Goal: Task Accomplishment & Management: Manage account settings

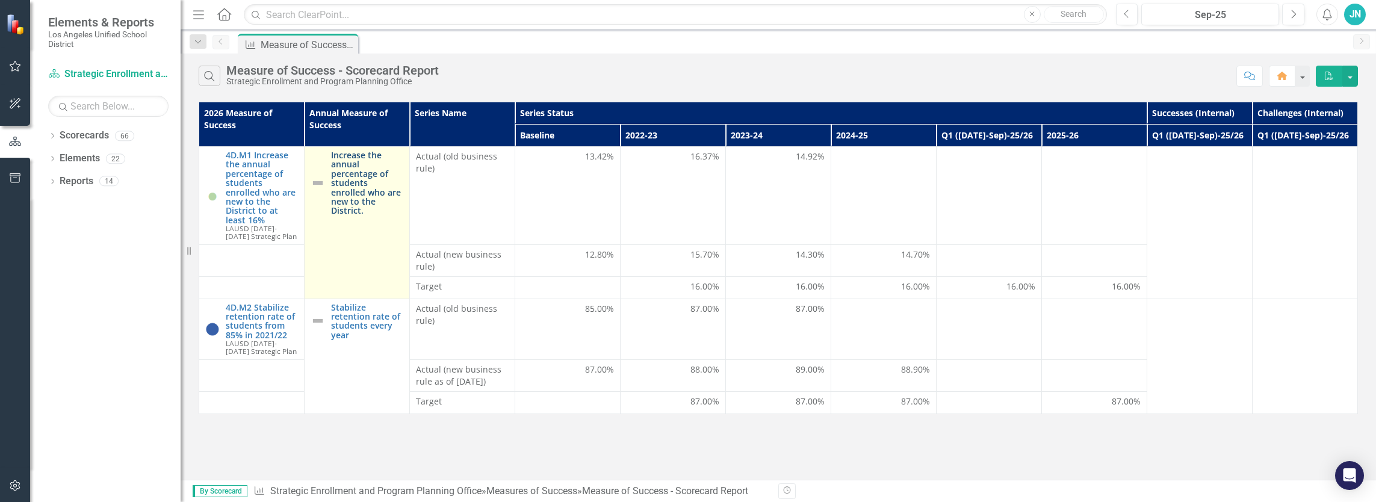
click at [363, 189] on link "Increase the annual percentage of students enrolled who are new to the District." at bounding box center [367, 182] width 72 height 65
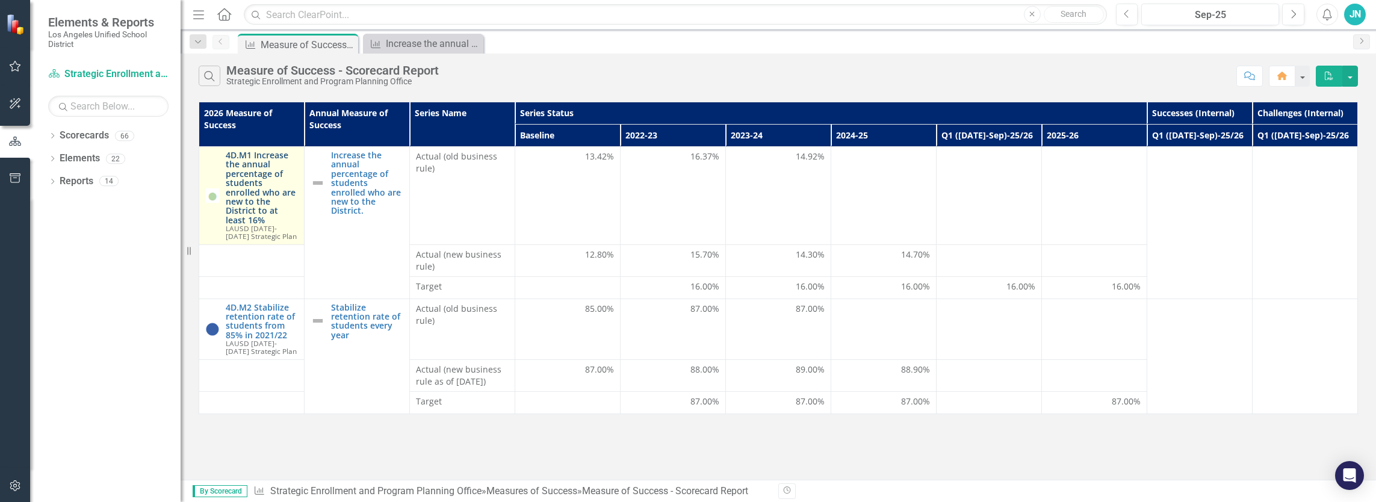
click at [238, 202] on link "4D.M1 Increase the annual percentage of students enrolled who are new to the Di…" at bounding box center [262, 187] width 72 height 74
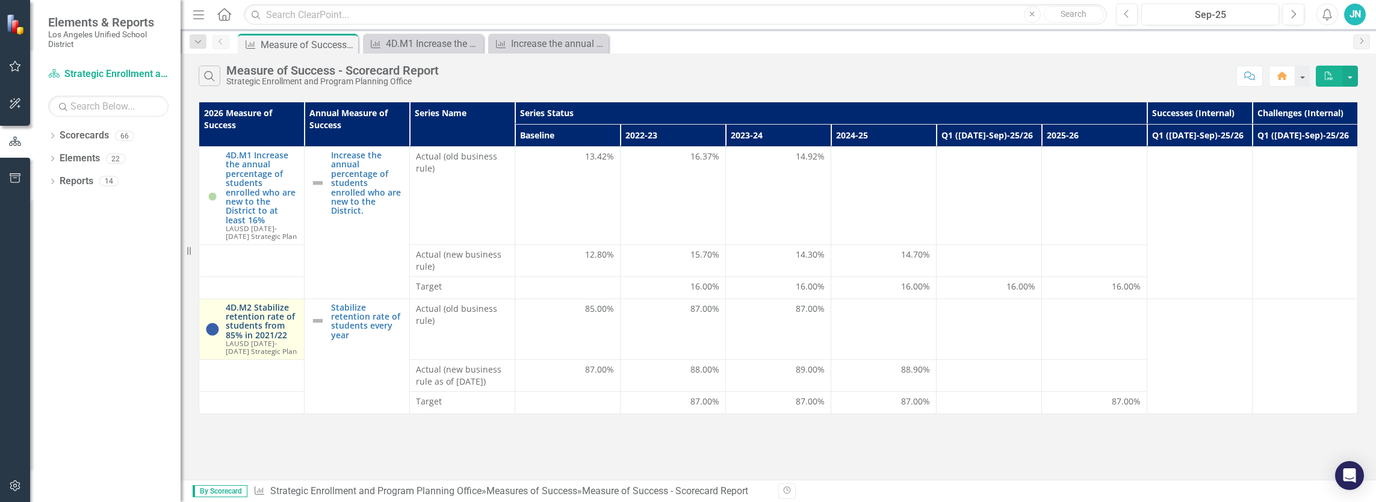
click at [265, 320] on link "4D.M2 Stabilize retention rate of students from 85% in 2021/22" at bounding box center [262, 321] width 72 height 37
click at [441, 49] on div "4D.M2 Stabilize retention rate of students from 85% in 2021/22" at bounding box center [425, 43] width 79 height 15
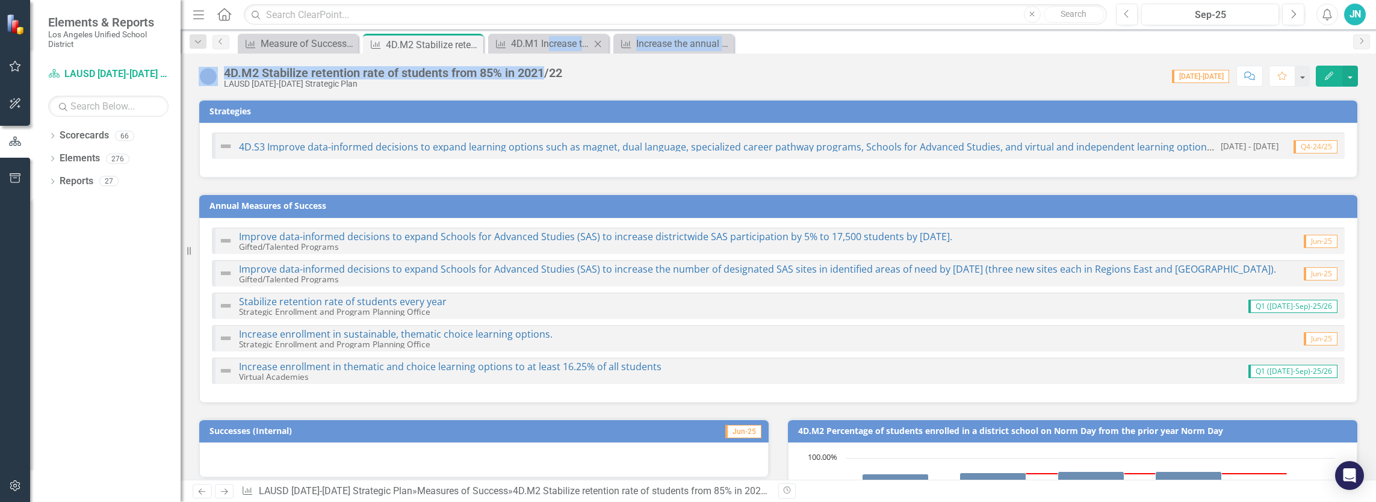
click at [548, 52] on div "Menu Home Search Close Search Previous Sep-25 Next Alerts JN User Edit Profile …" at bounding box center [778, 251] width 1195 height 502
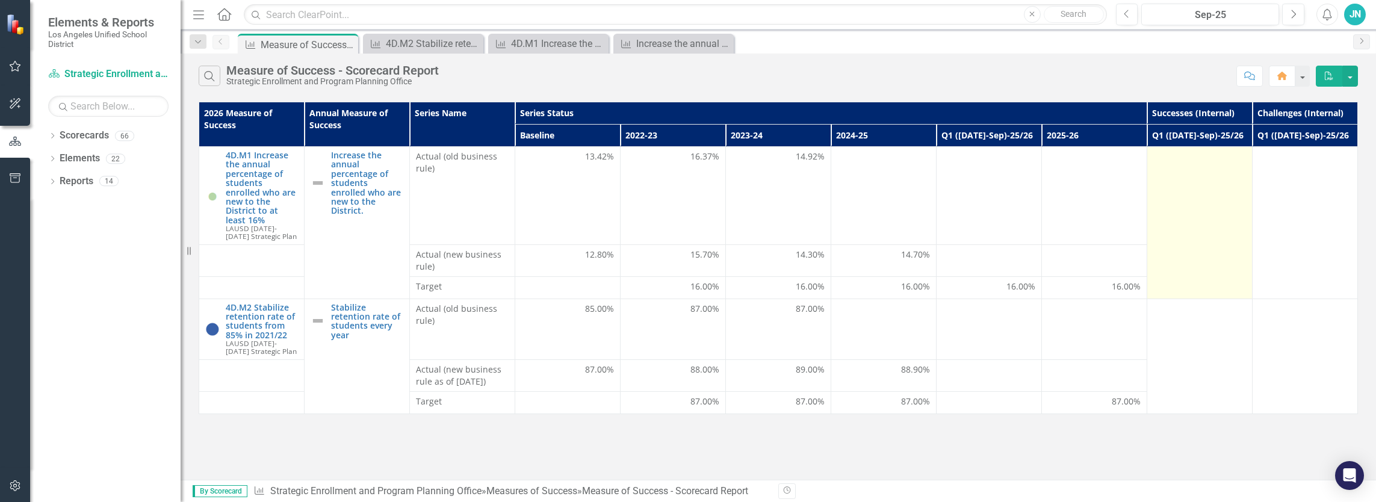
click at [1161, 201] on td at bounding box center [1198, 223] width 105 height 152
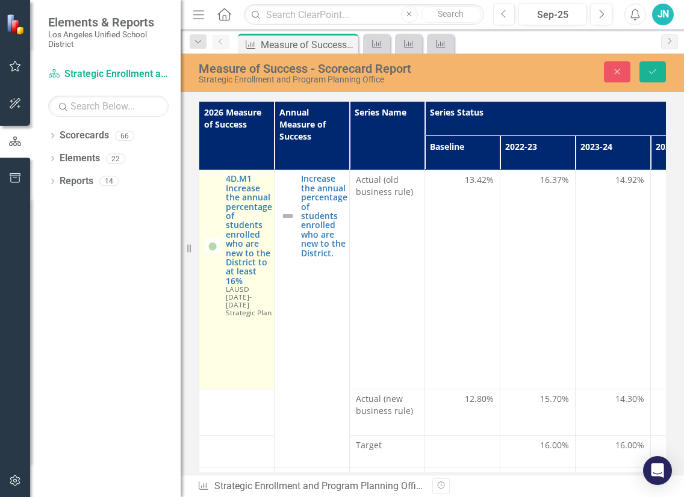
click at [229, 329] on td "4D.M1 Increase the annual percentage of students enrolled who are new to the Di…" at bounding box center [236, 279] width 75 height 218
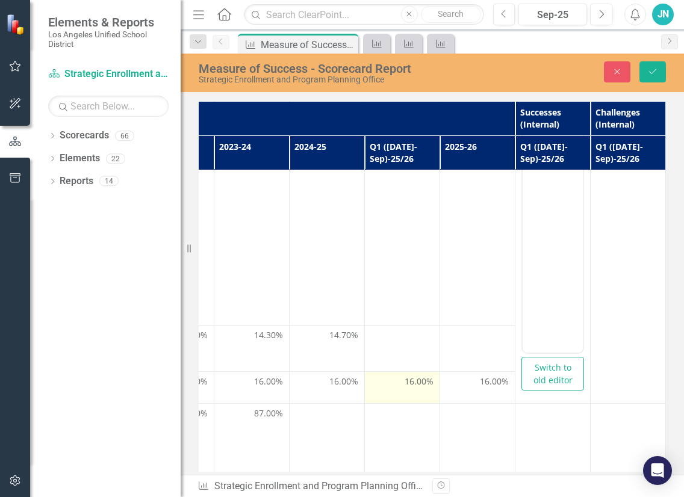
scroll to position [53, 369]
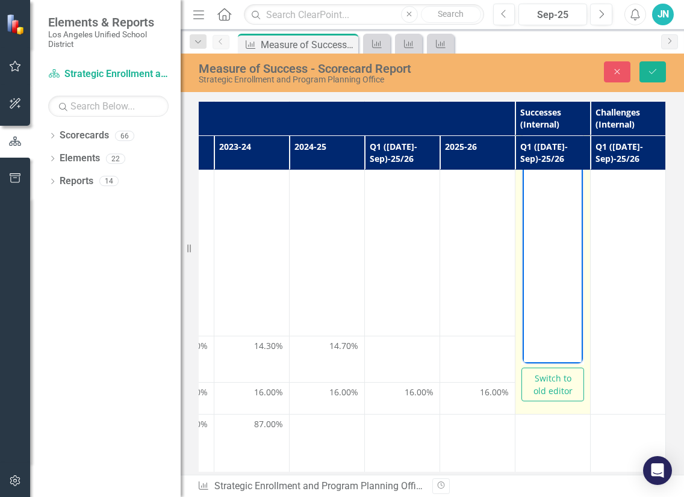
click at [549, 264] on body "Rich Text Area. Press ALT-0 for help." at bounding box center [552, 243] width 60 height 181
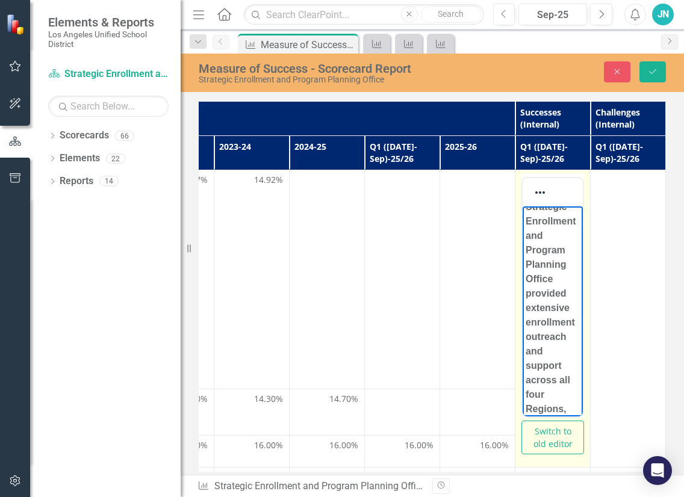
scroll to position [181, 0]
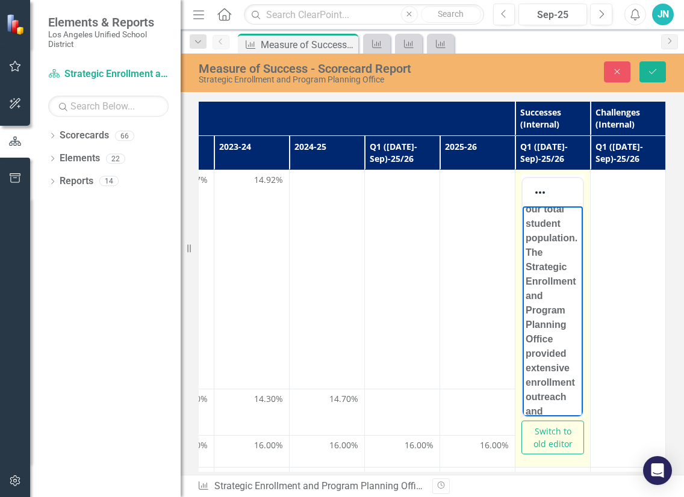
click at [539, 241] on strong "Over the past three years, L.A. Unified's new-to-District enrollment has positi…" at bounding box center [552, 426] width 54 height 790
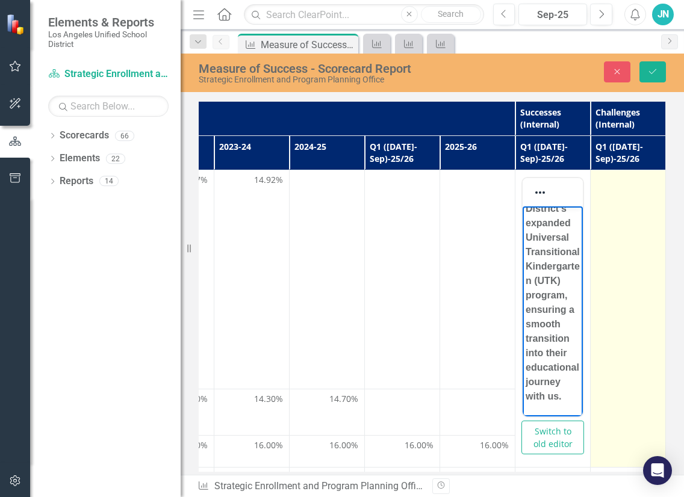
click at [625, 232] on td at bounding box center [627, 318] width 75 height 297
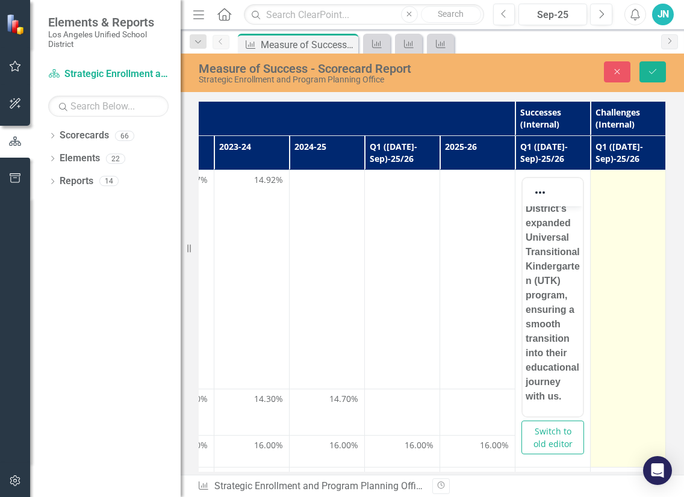
click at [616, 236] on td at bounding box center [627, 318] width 75 height 297
click at [615, 237] on td at bounding box center [627, 318] width 75 height 297
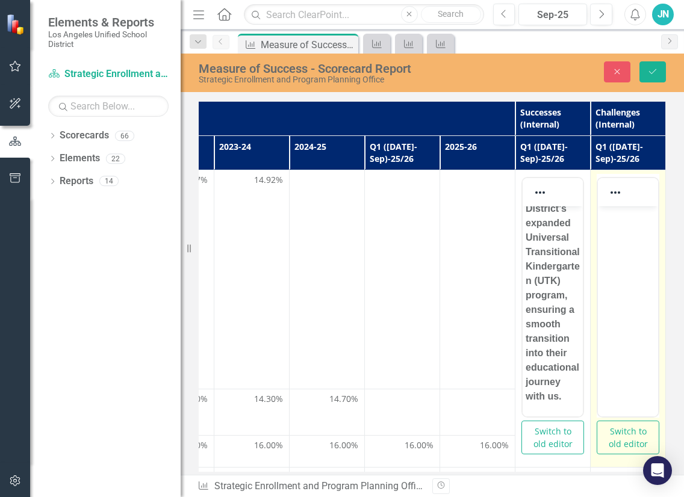
scroll to position [0, 0]
click at [620, 264] on body "Rich Text Area. Press ALT-0 for help." at bounding box center [628, 296] width 60 height 181
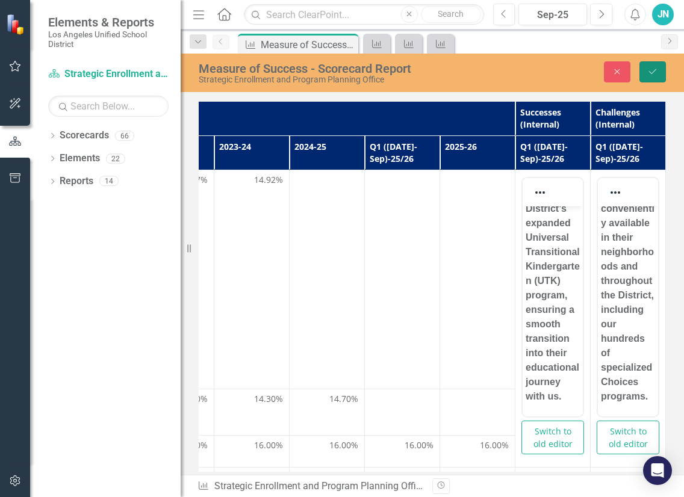
drag, startPoint x: 647, startPoint y: 67, endPoint x: 629, endPoint y: 107, distance: 44.2
click at [647, 68] on button "Save" at bounding box center [652, 71] width 26 height 21
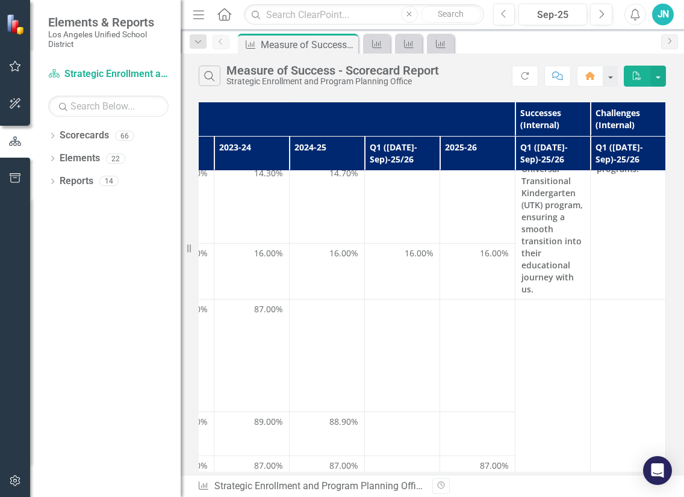
scroll to position [389, 369]
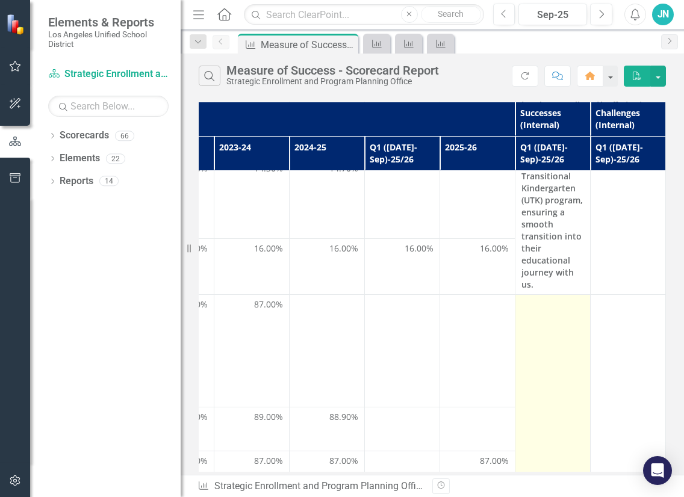
click at [543, 404] on td at bounding box center [552, 384] width 75 height 179
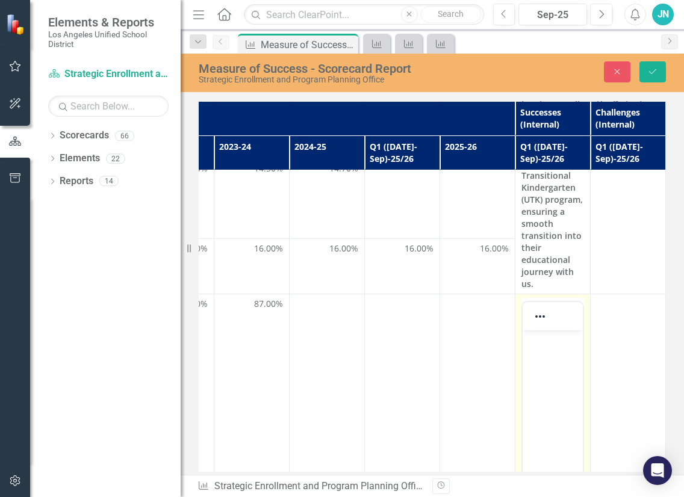
scroll to position [0, 0]
click at [544, 356] on body "Rich Text Area. Press ALT-0 for help." at bounding box center [552, 420] width 60 height 181
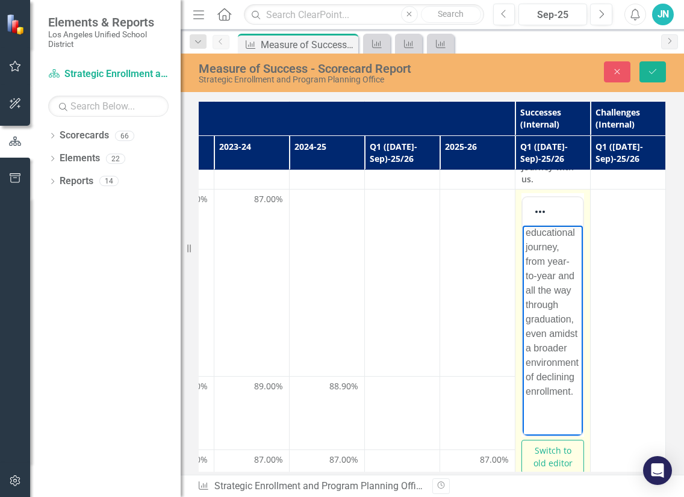
scroll to position [516, 369]
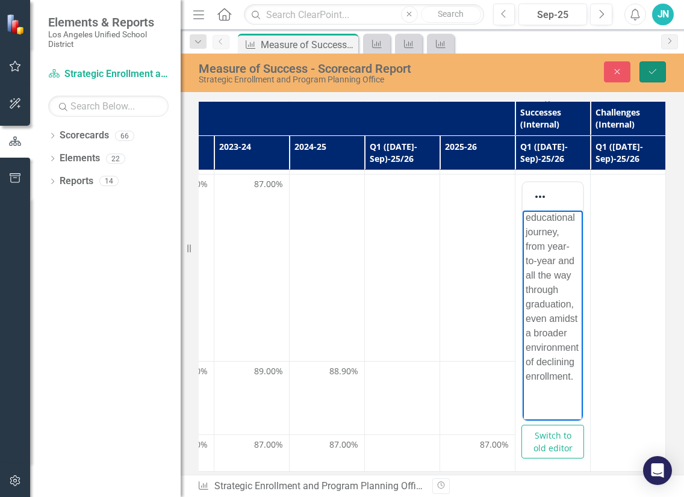
click at [642, 76] on button "Save" at bounding box center [652, 71] width 26 height 21
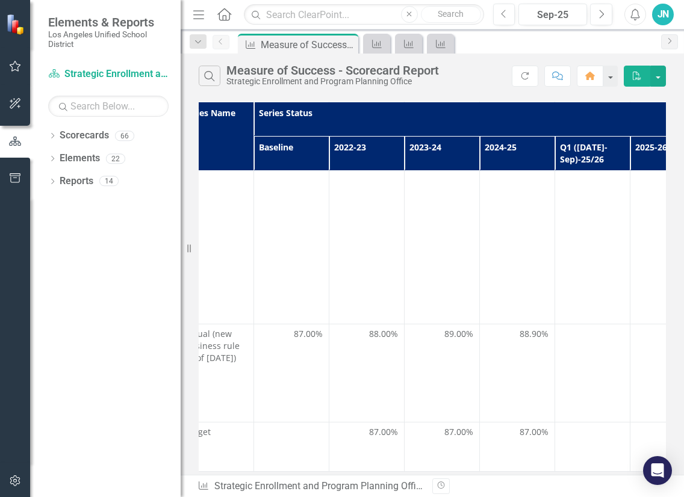
scroll to position [617, 369]
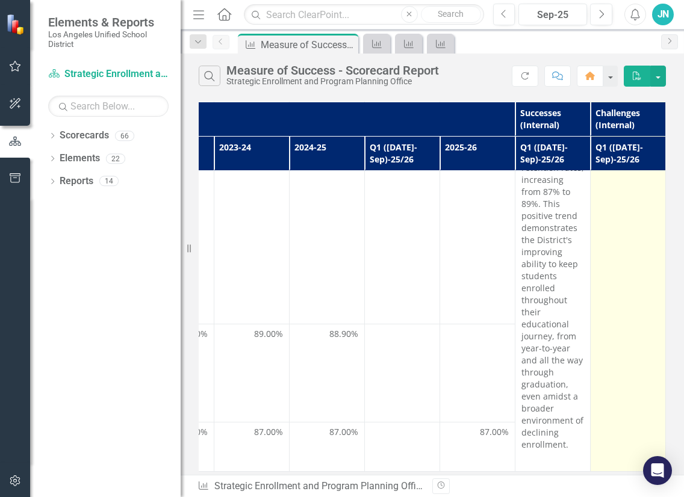
click at [611, 375] on td at bounding box center [627, 273] width 75 height 398
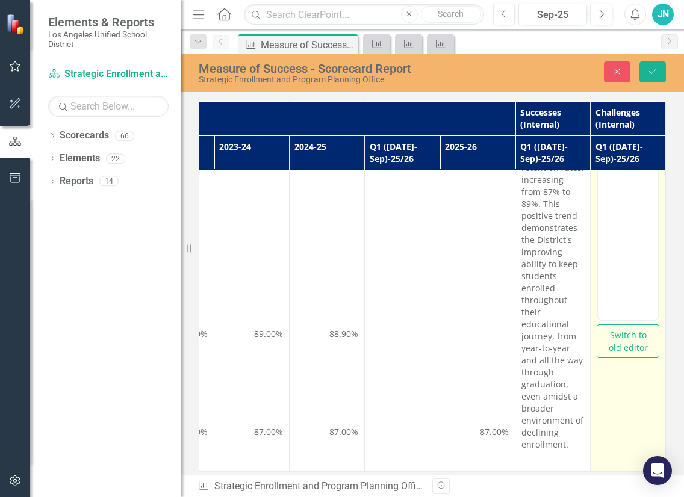
scroll to position [0, 0]
click at [604, 247] on body "Rich Text Area. Press ALT-0 for help." at bounding box center [628, 200] width 60 height 181
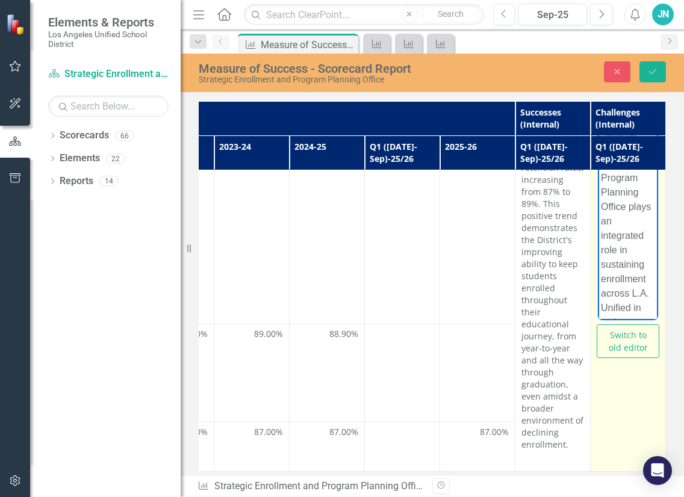
scroll to position [696, 0]
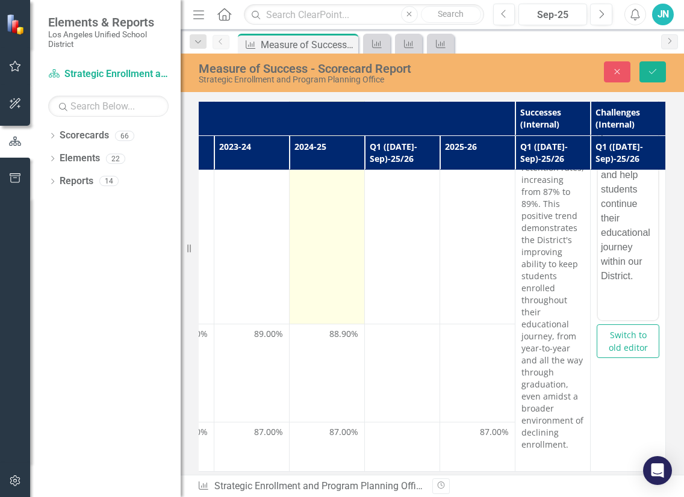
click at [340, 247] on td at bounding box center [326, 199] width 75 height 250
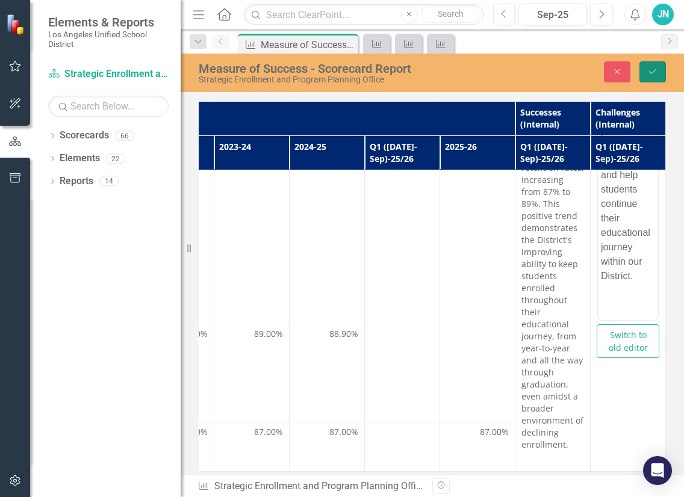
click at [647, 72] on icon "Save" at bounding box center [652, 71] width 11 height 8
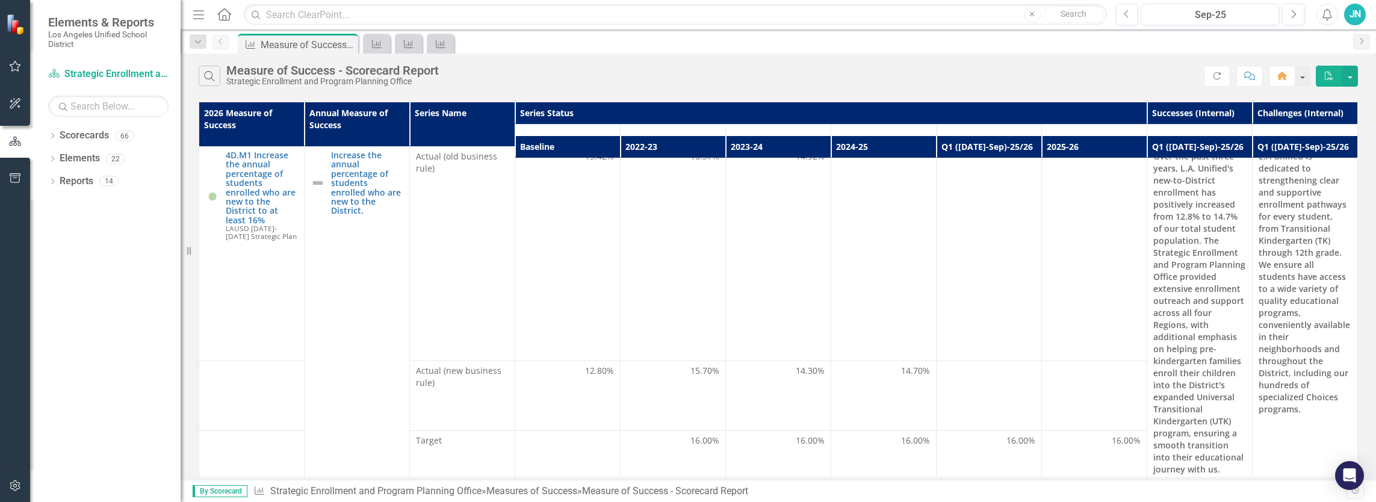
scroll to position [0, 0]
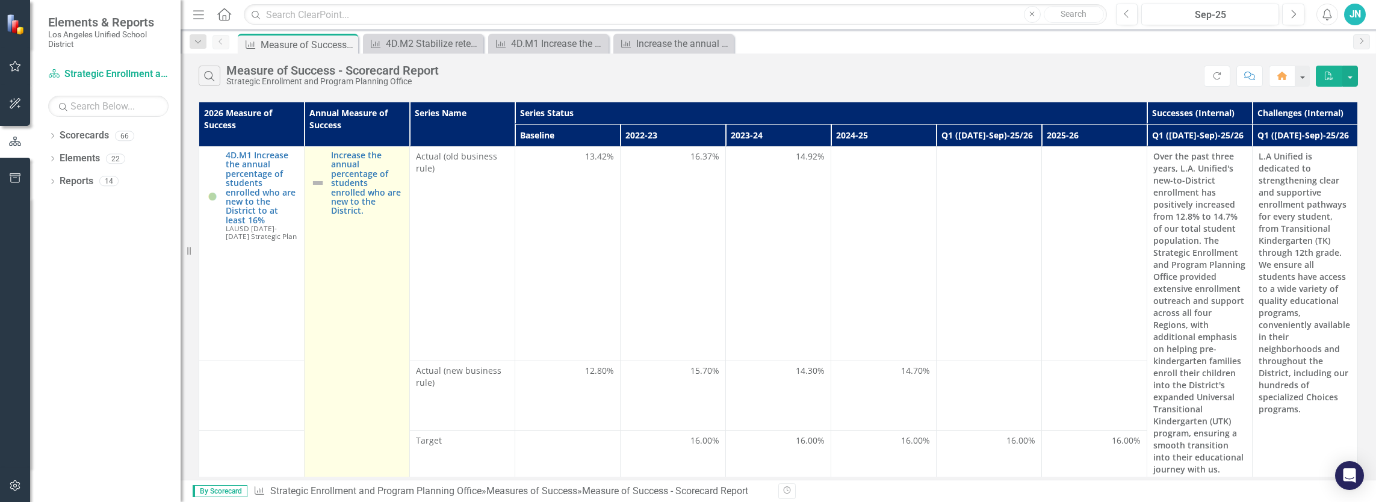
drag, startPoint x: 291, startPoint y: 305, endPoint x: 316, endPoint y: 290, distance: 28.6
click at [292, 305] on td "4D.M1 Increase the annual percentage of students enrolled who are new to the Di…" at bounding box center [251, 254] width 105 height 214
